Goal: Find specific page/section: Find specific page/section

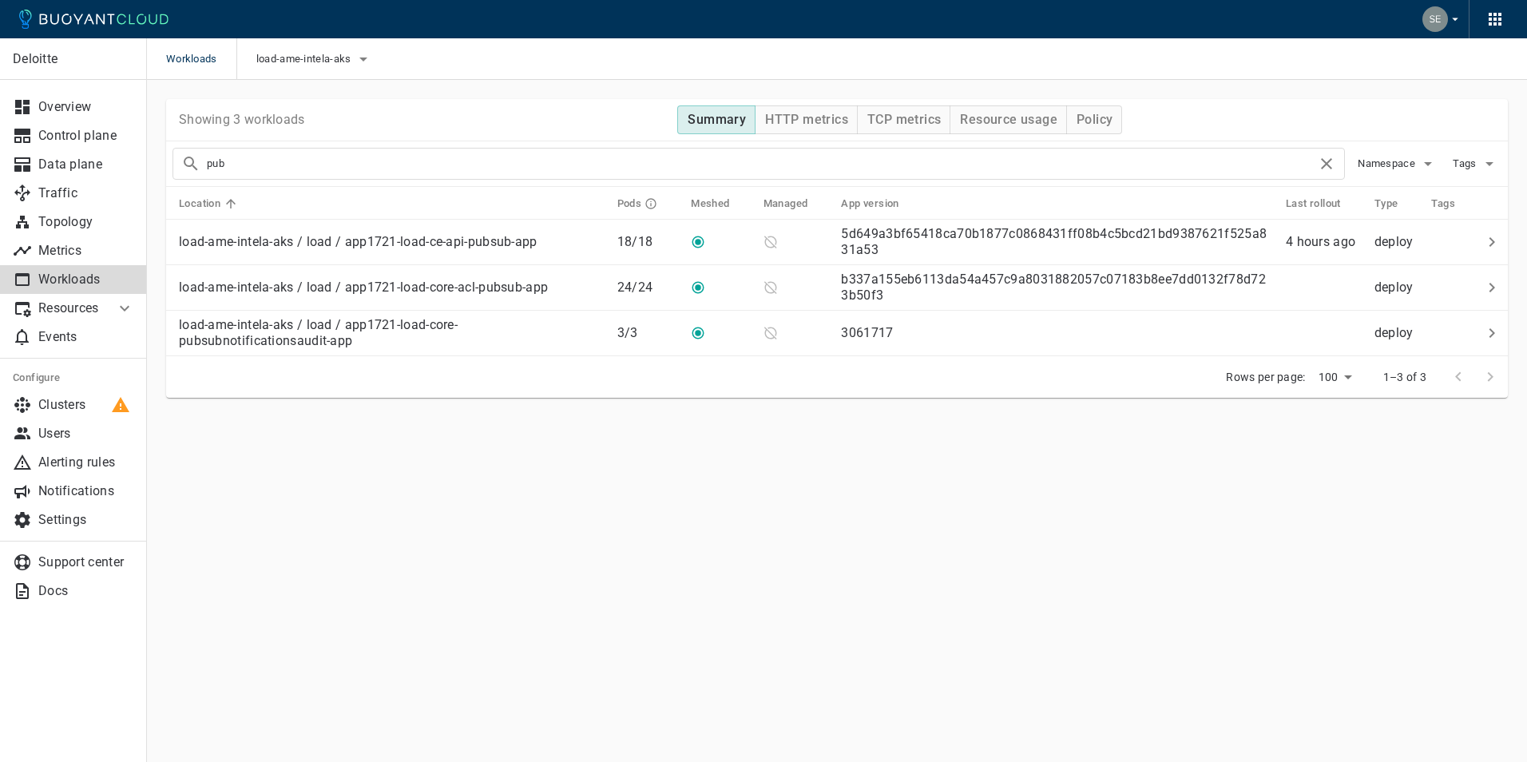
click at [302, 169] on input "pub" at bounding box center [762, 164] width 1110 height 22
type input "p"
type input "ce-api"
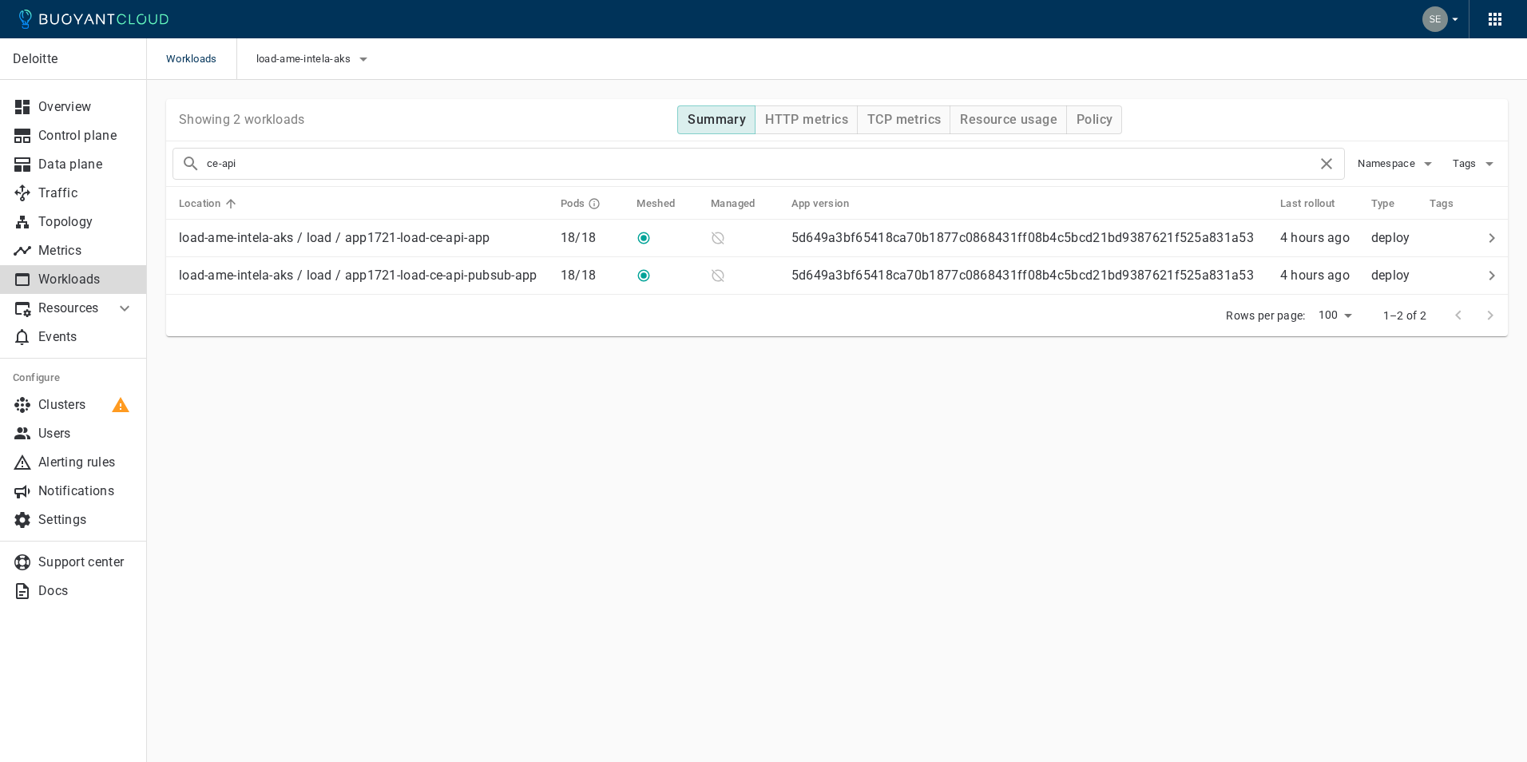
click at [429, 233] on p "load-ame-intela-aks / load / app1721-load-ce-api-app" at bounding box center [334, 238] width 311 height 16
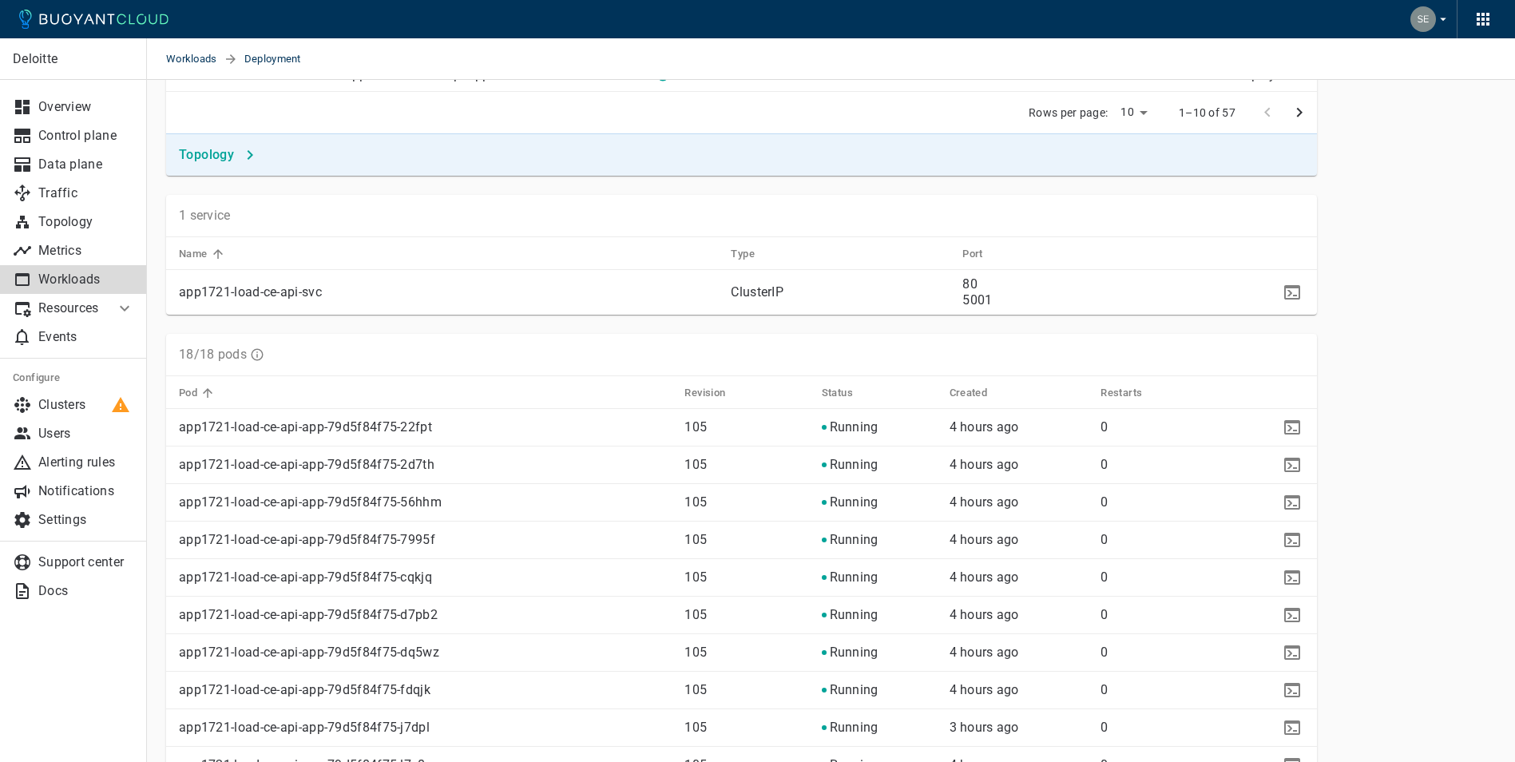
scroll to position [453, 0]
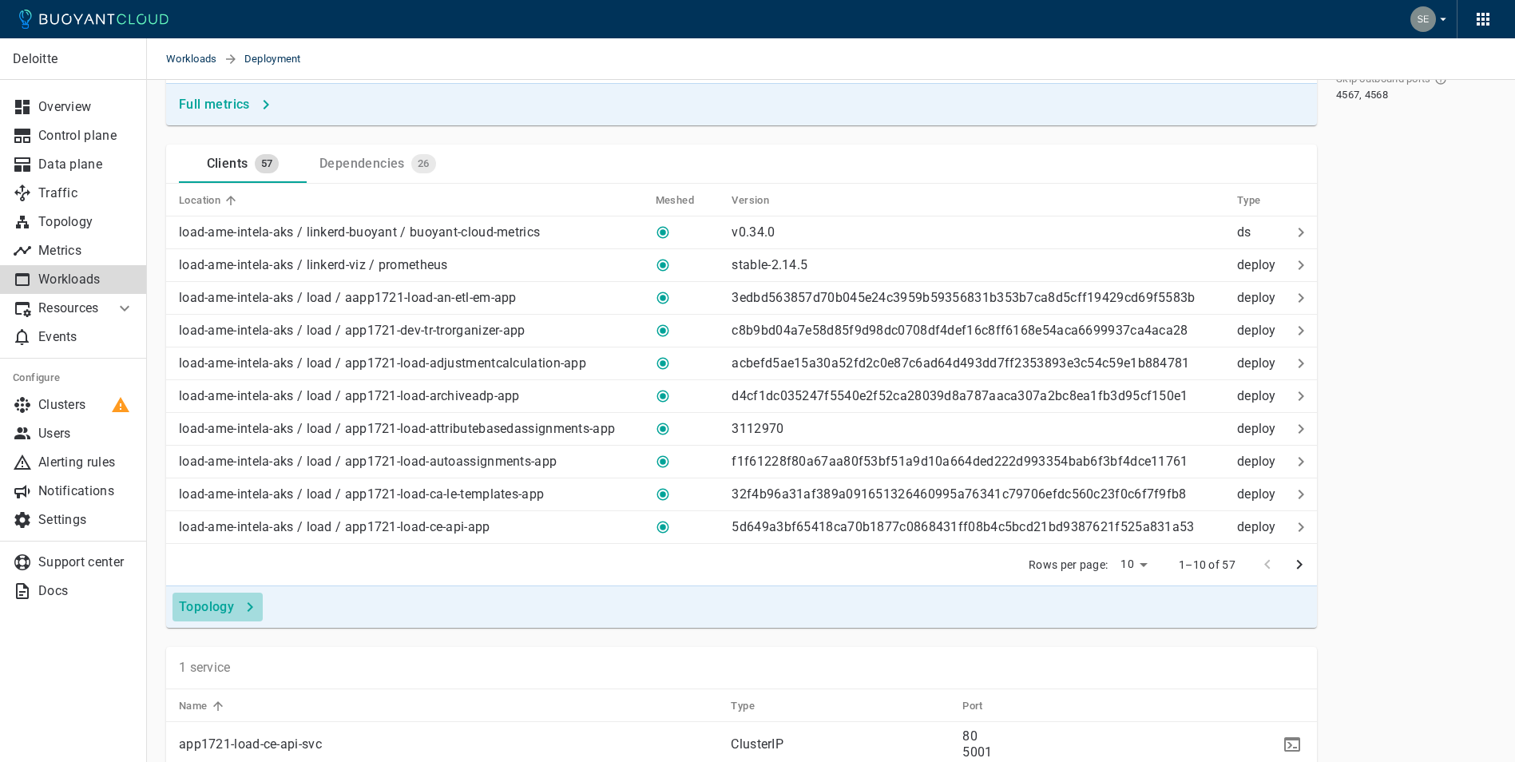
click at [208, 606] on h4 "Topology" at bounding box center [206, 607] width 55 height 16
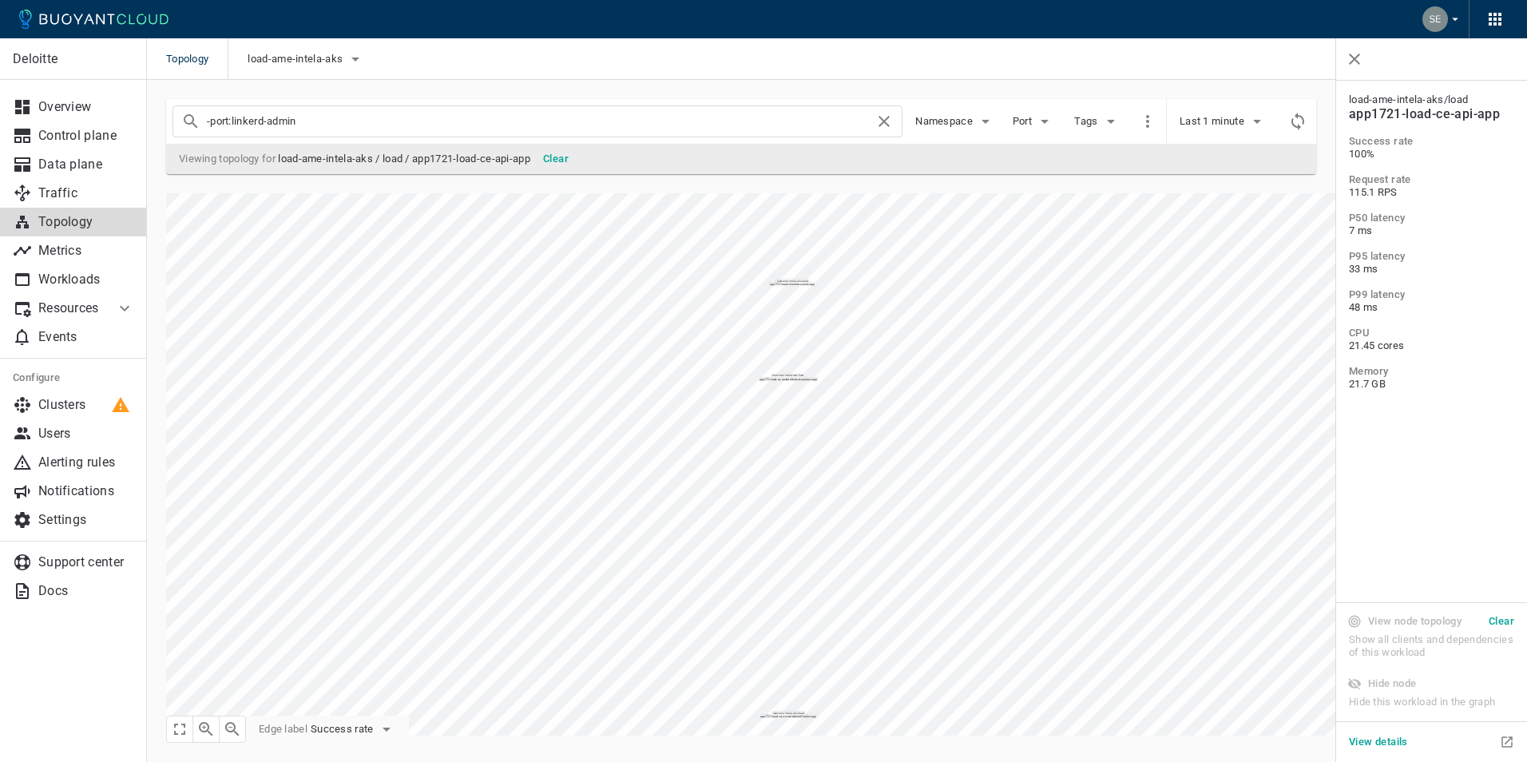
click at [46, 283] on p "Workloads" at bounding box center [86, 280] width 96 height 16
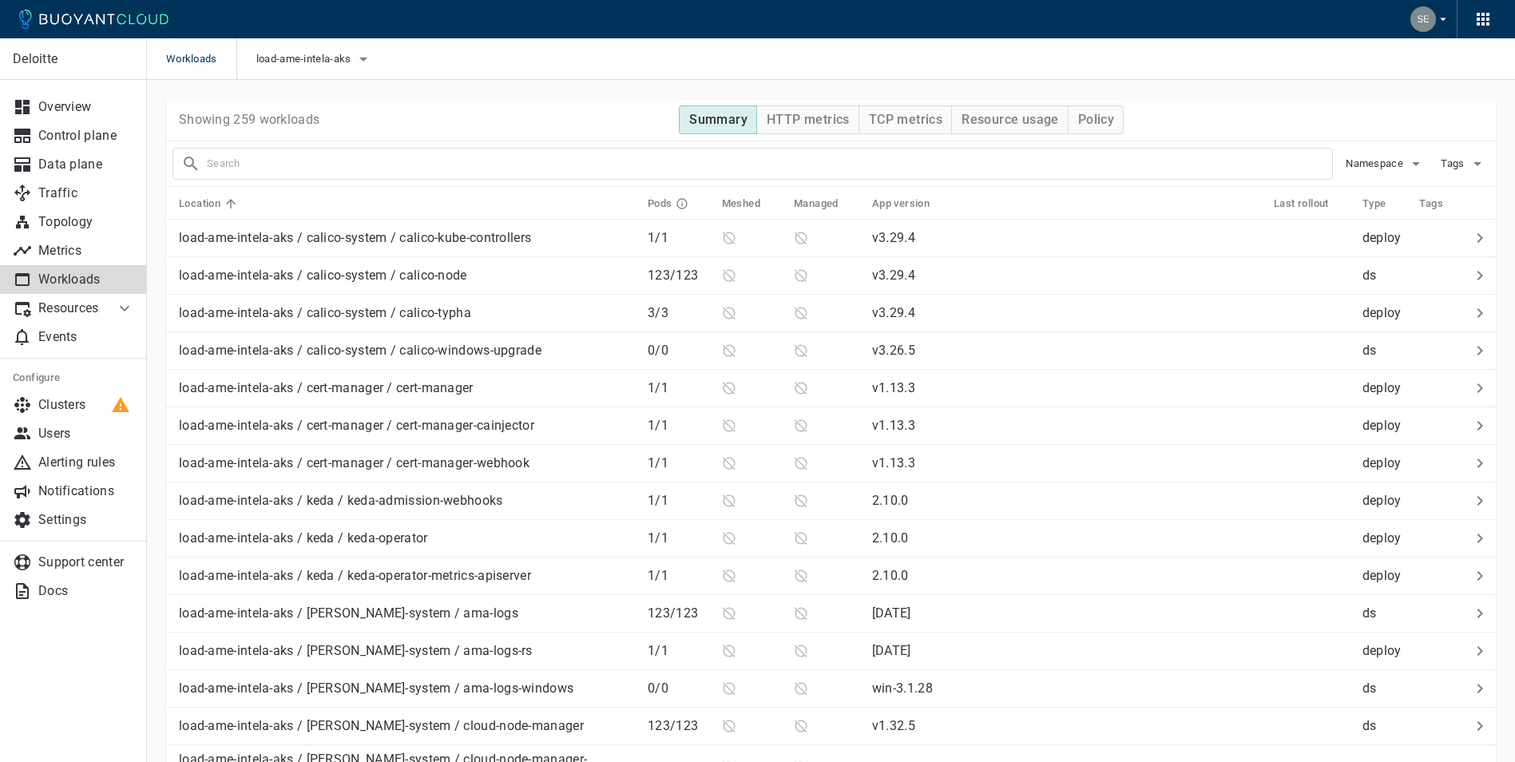
click at [390, 165] on input "text" at bounding box center [769, 164] width 1125 height 22
type input "ce-api"
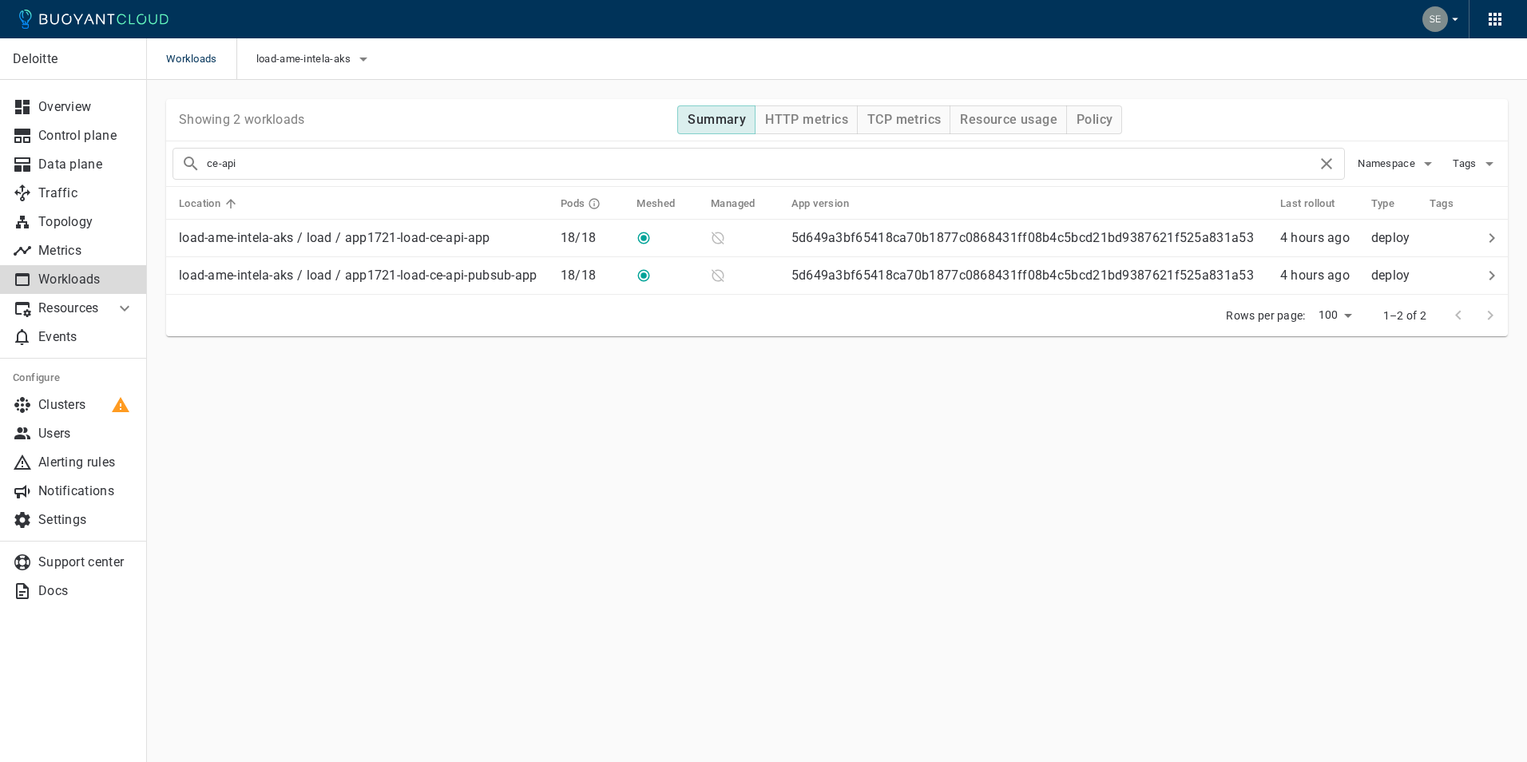
click at [422, 235] on p "load-ame-intela-aks / load / app1721-load-ce-api-app" at bounding box center [334, 238] width 311 height 16
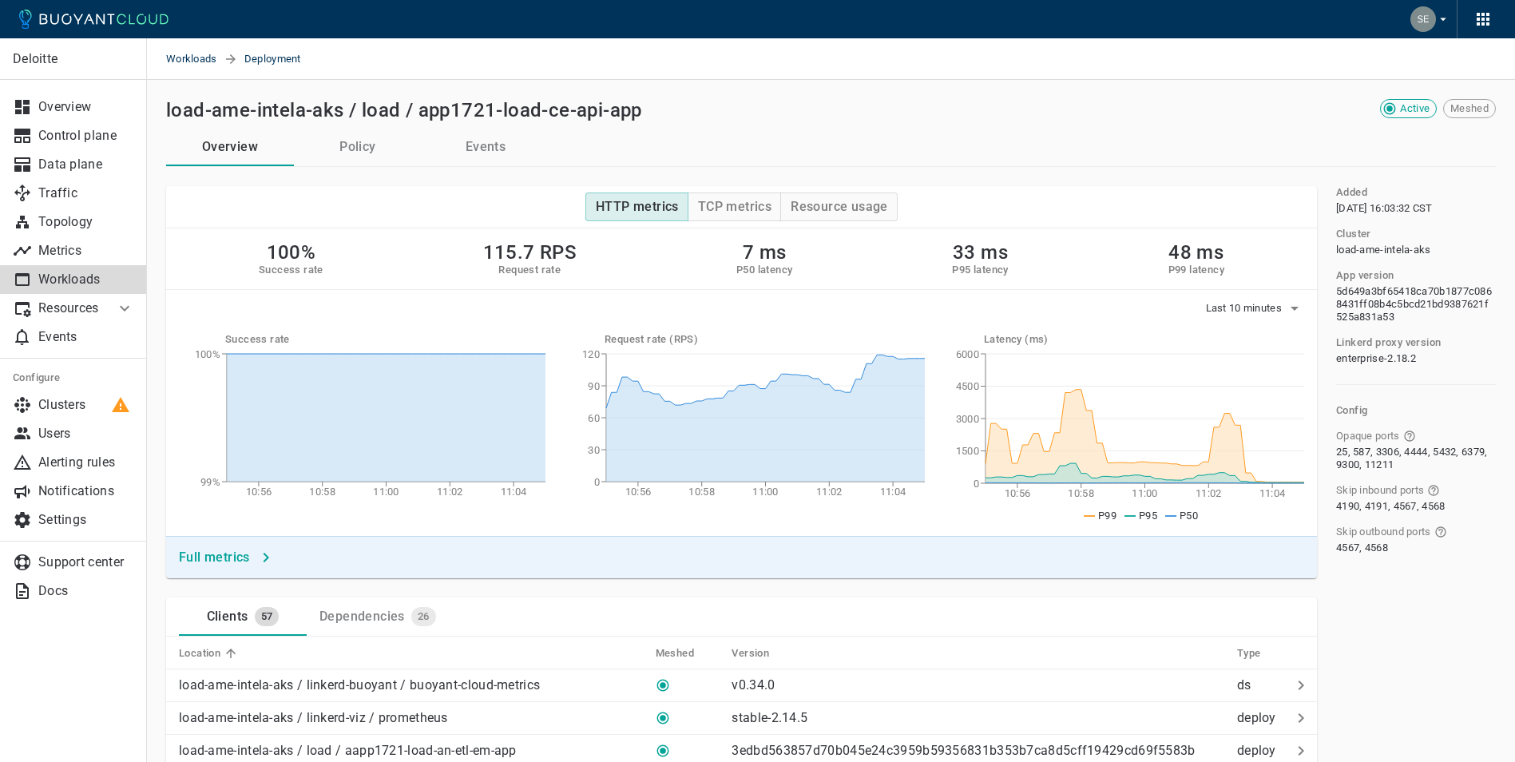
scroll to position [90, 0]
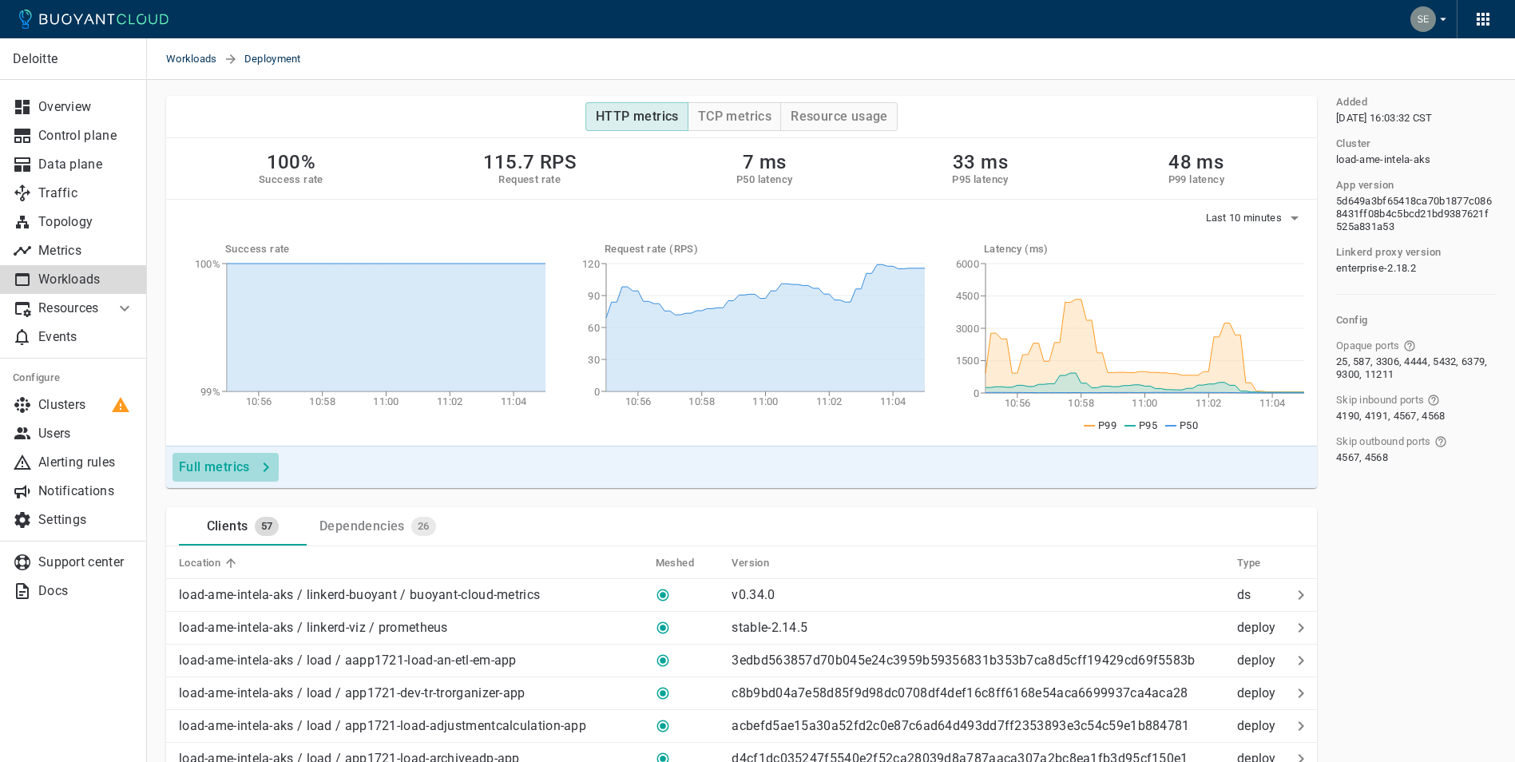
click at [199, 464] on h4 "Full metrics" at bounding box center [214, 467] width 71 height 16
